Goal: Information Seeking & Learning: Learn about a topic

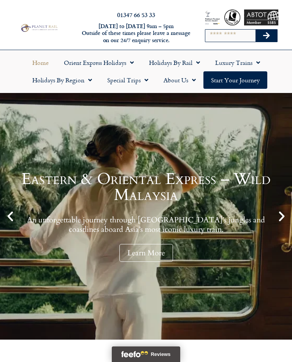
click at [195, 61] on span "Menu" at bounding box center [196, 63] width 8 height 14
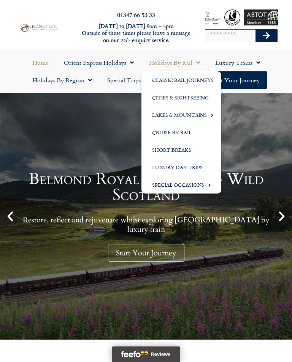
click at [200, 82] on link "Classic Rail Journeys" at bounding box center [181, 79] width 80 height 17
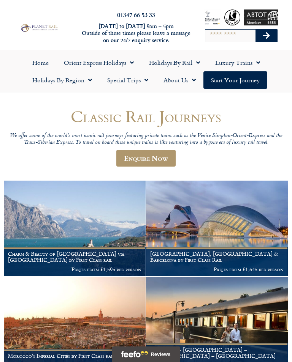
click at [198, 314] on img at bounding box center [217, 324] width 142 height 95
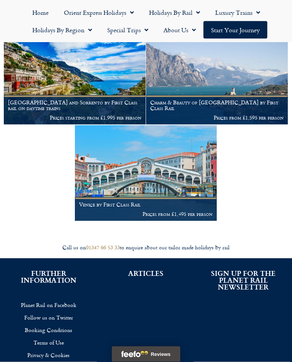
scroll to position [922, 0]
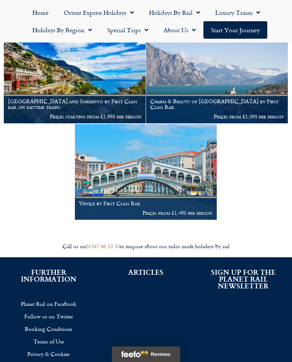
click at [166, 169] on img at bounding box center [146, 171] width 142 height 95
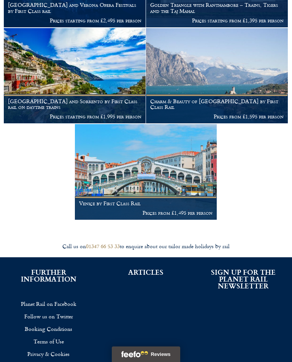
scroll to position [934, 0]
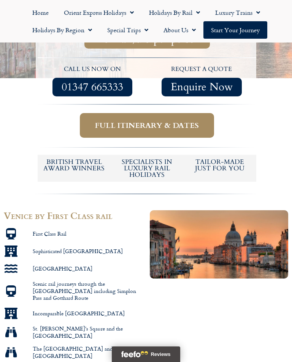
scroll to position [224, 0]
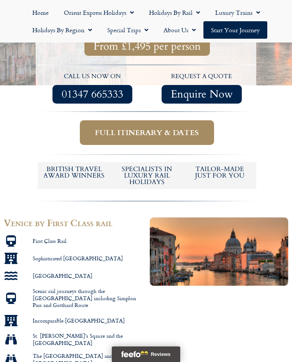
click at [194, 128] on span "Full itinerary & dates" at bounding box center [147, 132] width 104 height 9
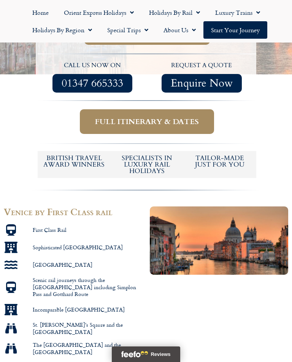
scroll to position [236, 0]
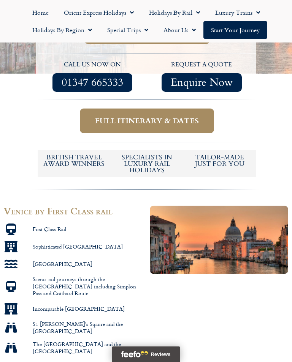
click at [145, 116] on span "Full itinerary & dates" at bounding box center [147, 120] width 104 height 9
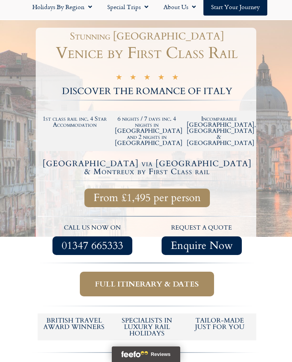
scroll to position [0, 0]
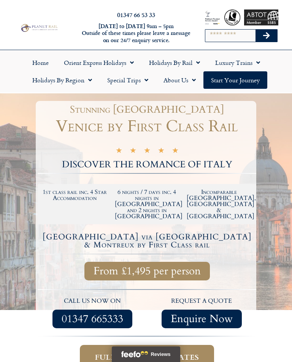
scroll to position [236, 0]
